Goal: Find specific page/section: Find specific page/section

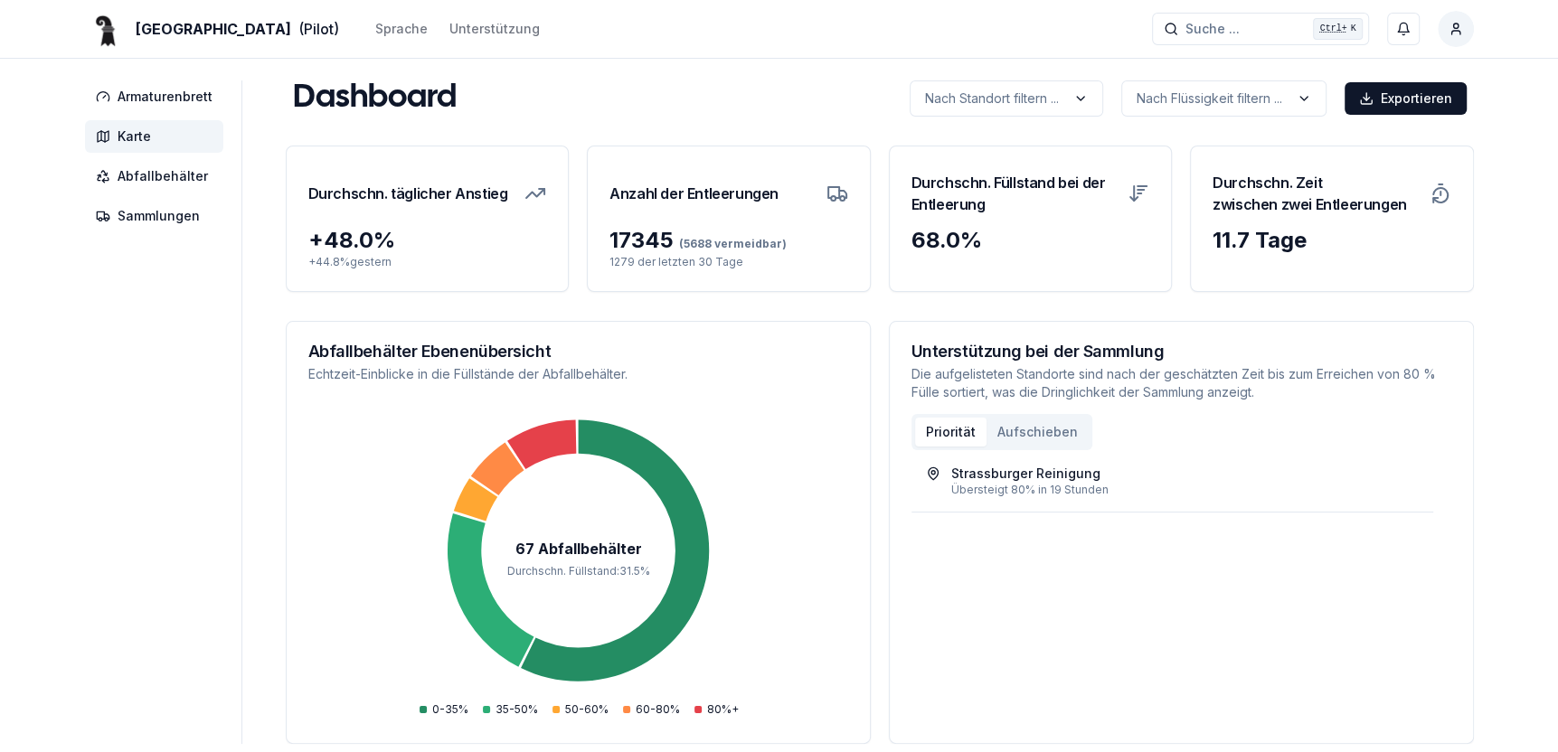
click at [136, 132] on span "Karte" at bounding box center [134, 136] width 33 height 18
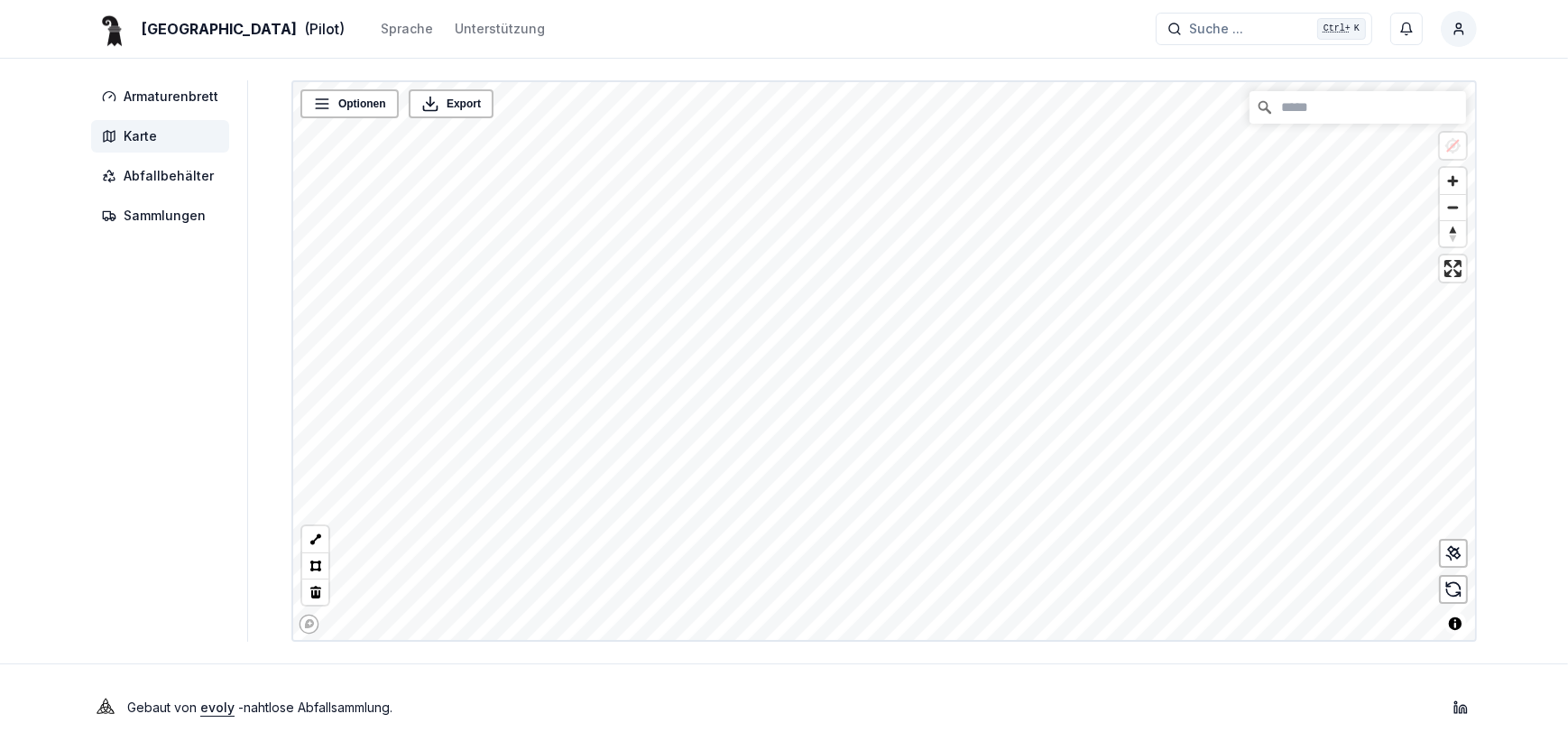
click at [941, 694] on div "Basel (Pilot) Sprache Unterstützung Suche ... Suche ... Ctrl+ K Roland Oberli A…" at bounding box center [784, 376] width 1568 height 751
click at [968, 661] on div "Basel (Pilot) Sprache Unterstützung Suche ... Suche ... Ctrl+ K Roland Oberli A…" at bounding box center [784, 376] width 1568 height 751
click at [949, 668] on div "Basel (Pilot) Sprache Unterstützung Suche ... Suche ... Ctrl+ K Roland Oberli A…" at bounding box center [784, 376] width 1568 height 751
click at [997, 708] on div "Basel (Pilot) Sprache Unterstützung Suche ... Suche ... Ctrl+ K Roland Oberli A…" at bounding box center [784, 376] width 1568 height 751
click at [986, 710] on div "Basel (Pilot) Sprache Unterstützung Suche ... Suche ... Ctrl+ K Roland Oberli A…" at bounding box center [784, 376] width 1568 height 751
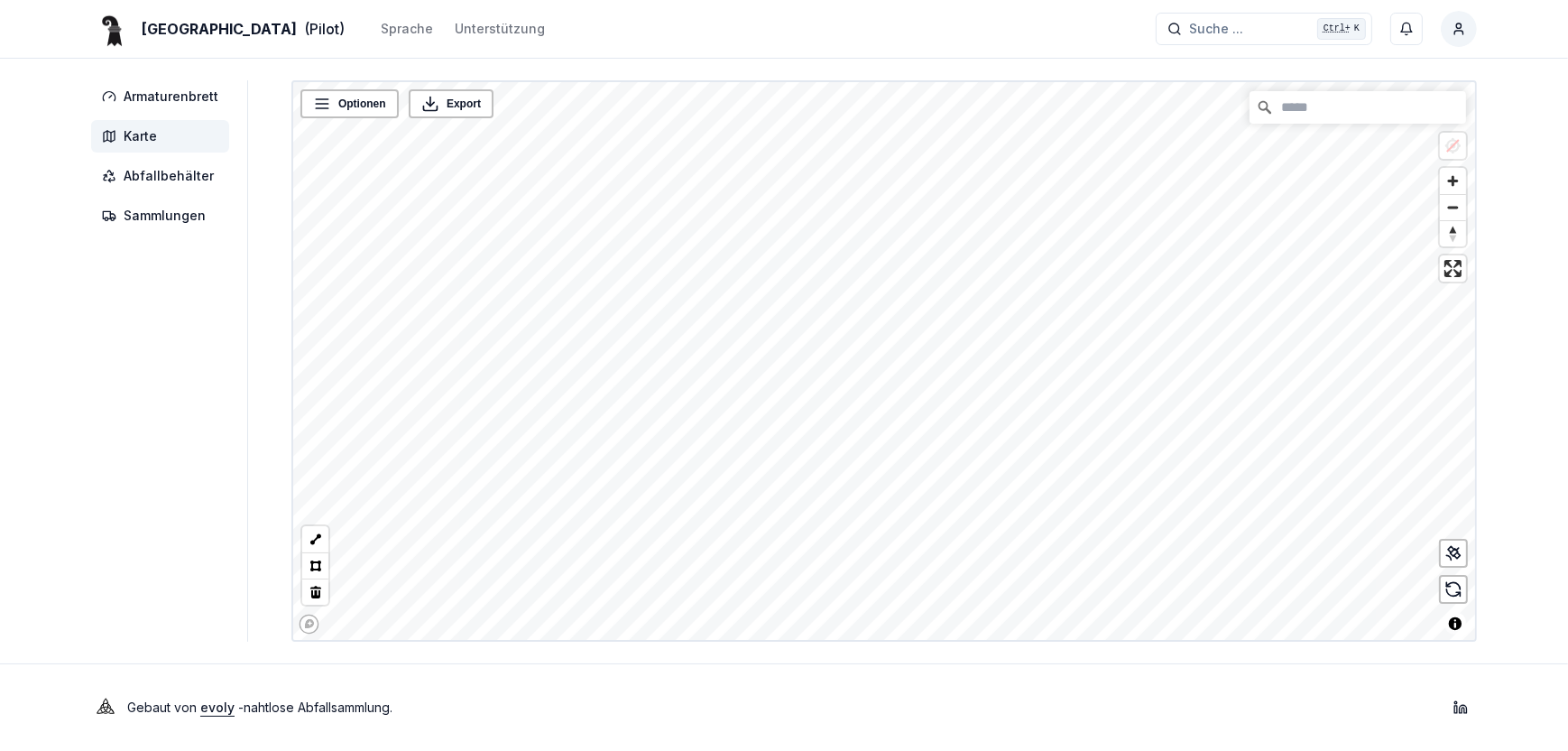
click at [923, 656] on div "Basel (Pilot) Sprache Unterstützung Suche ... Suche ... Ctrl+ K Roland Oberli A…" at bounding box center [784, 376] width 1568 height 751
click at [865, 656] on div "Basel (Pilot) Sprache Unterstützung Suche ... Suche ... Ctrl+ K Roland Oberli A…" at bounding box center [784, 376] width 1568 height 751
click at [673, 648] on div "Basel (Pilot) Sprache Unterstützung Suche ... Suche ... Ctrl+ K Roland Oberli A…" at bounding box center [784, 376] width 1568 height 751
